Goal: Find specific fact: Find specific fact

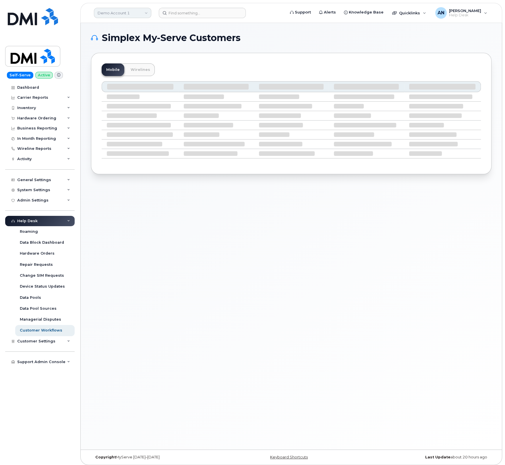
click at [133, 11] on link "Demo Account 1" at bounding box center [122, 13] width 57 height 10
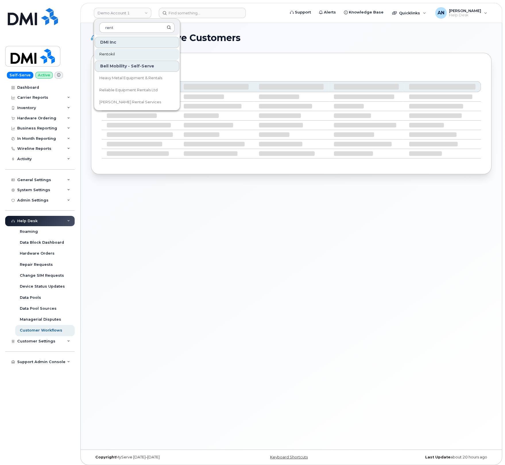
type input "rent"
click at [127, 54] on link "Rentokil" at bounding box center [137, 54] width 84 height 11
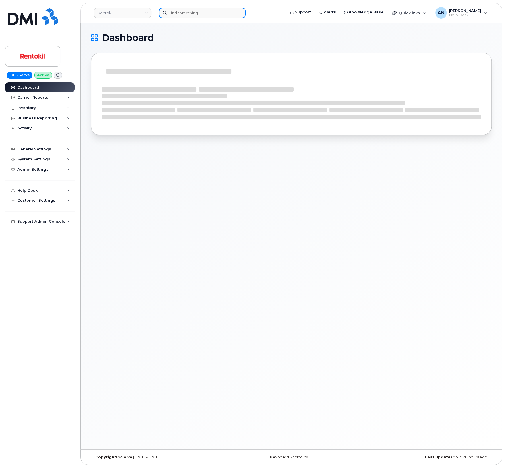
click at [199, 13] on input at bounding box center [202, 13] width 87 height 10
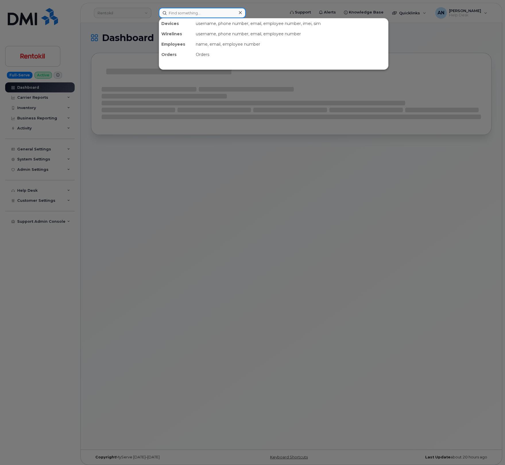
paste input "352891116602190"
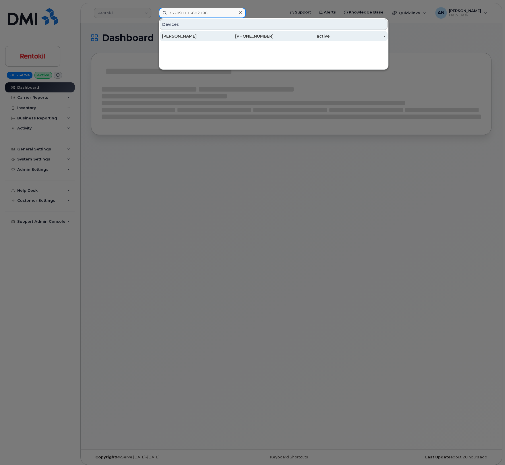
type input "352891116602190"
click at [206, 37] on div "[PERSON_NAME]" at bounding box center [190, 36] width 56 height 6
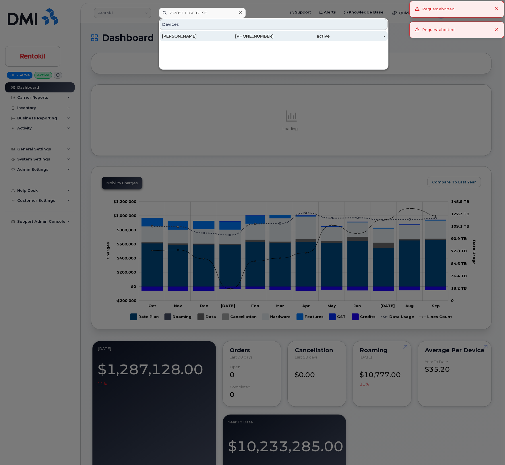
click at [210, 37] on div "[PERSON_NAME]" at bounding box center [190, 36] width 56 height 6
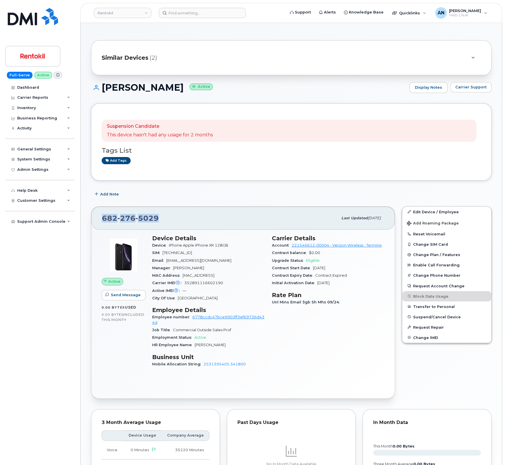
drag, startPoint x: 163, startPoint y: 220, endPoint x: 86, endPoint y: 221, distance: 76.1
click at [86, 221] on div "Similar Devices (2) MATTHEW CARTE Active Display Notes Carrier Support Suspensi…" at bounding box center [291, 339] width 421 height 633
copy span "682 276 5029"
